Goal: Task Accomplishment & Management: Use online tool/utility

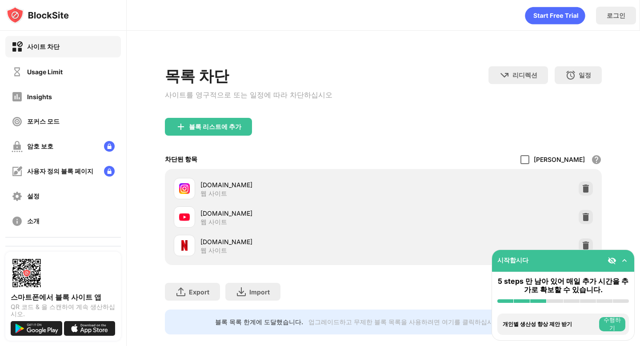
click at [529, 159] on div at bounding box center [524, 159] width 9 height 9
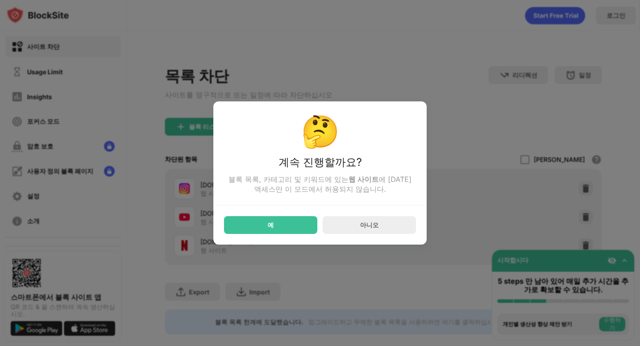
click at [272, 234] on div "예" at bounding box center [270, 225] width 93 height 18
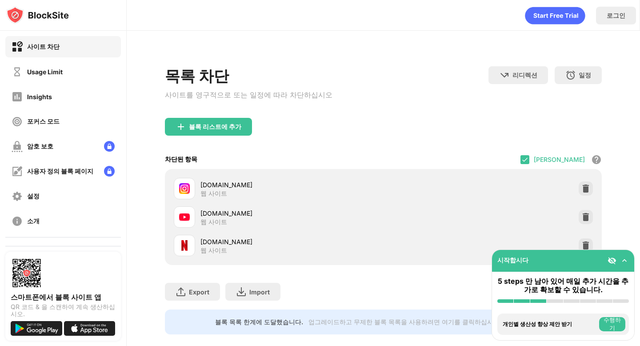
click at [556, 151] on div "허용 모드 화이트리스트의 모든 웹 사이트를 제외한 모든 웹 사이트를 차단합니다. 화이트리스트 모드는 URL 에서만 작동하며 범주 또는 키워드를…" at bounding box center [560, 159] width 81 height 19
click at [528, 156] on img at bounding box center [524, 159] width 7 height 7
